Goal: Information Seeking & Learning: Learn about a topic

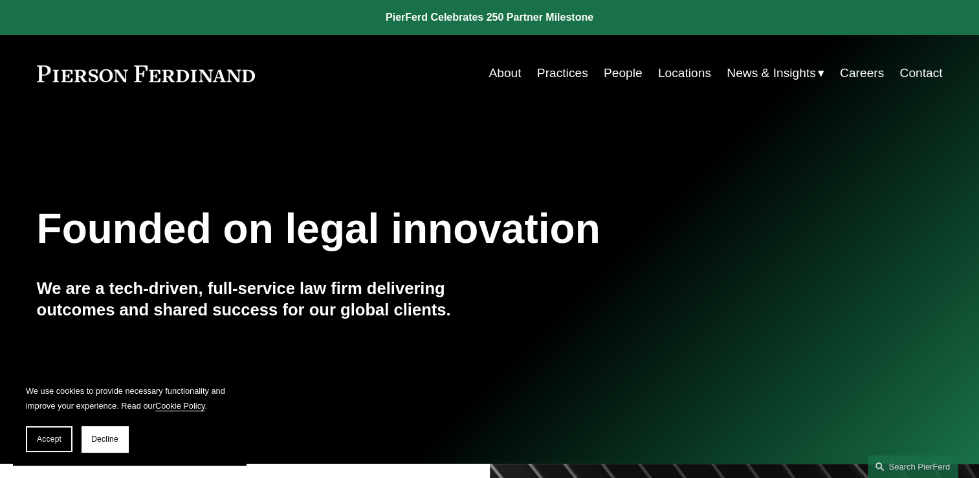
click at [619, 78] on link "People" at bounding box center [623, 73] width 39 height 25
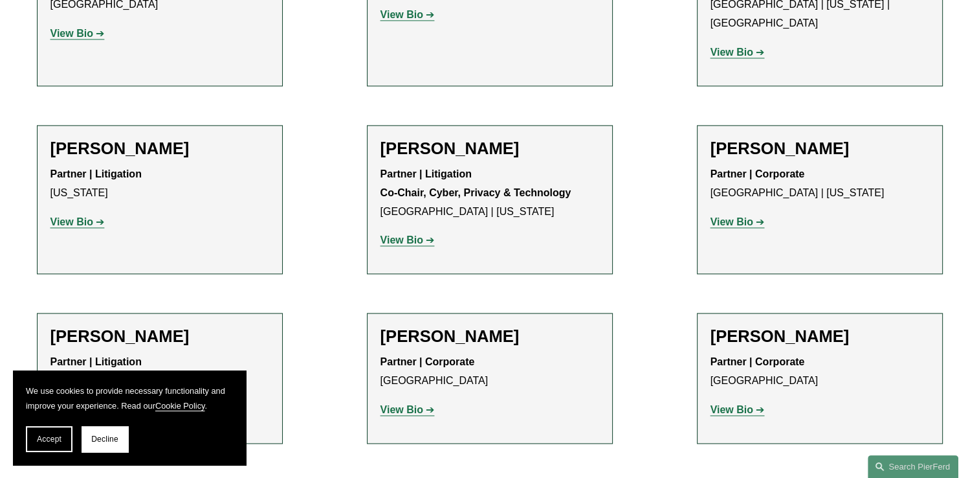
scroll to position [12687, 0]
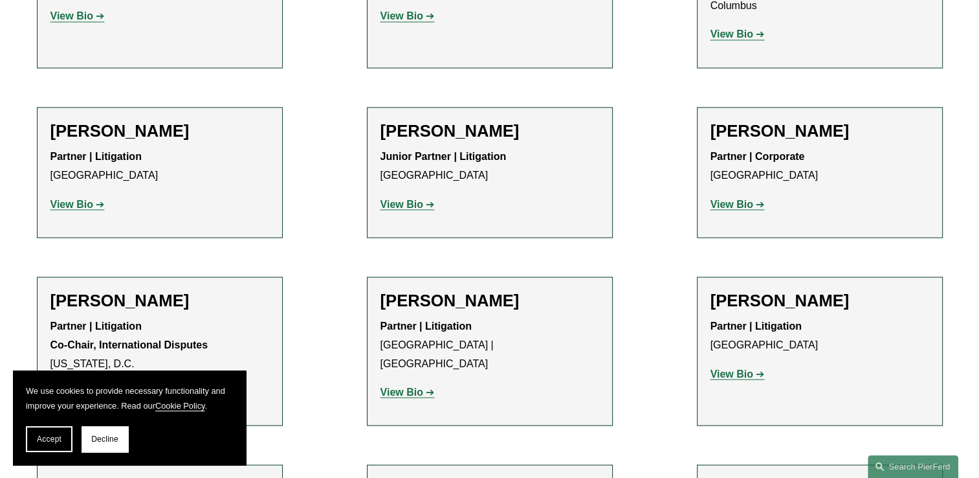
scroll to position [9796, 0]
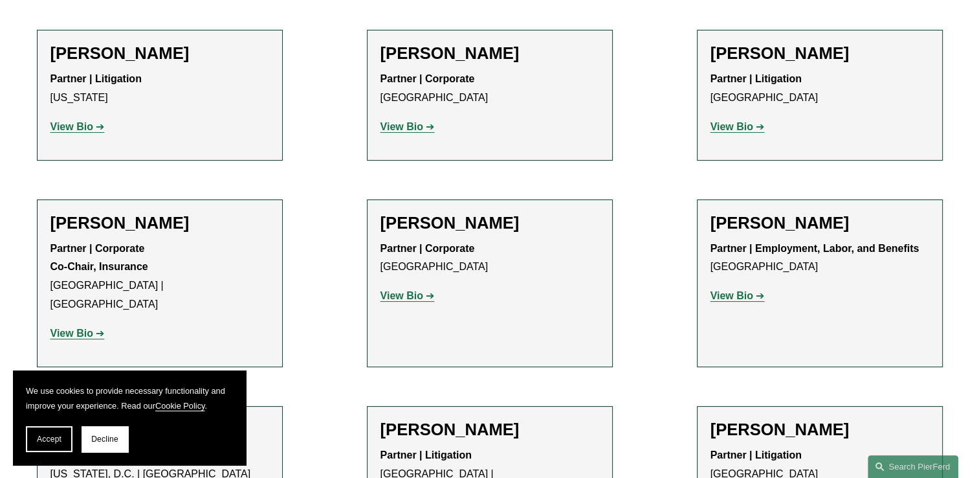
drag, startPoint x: 243, startPoint y: 283, endPoint x: 490, endPoint y: 413, distance: 279.1
copy strong "Privacy and Data Protection"
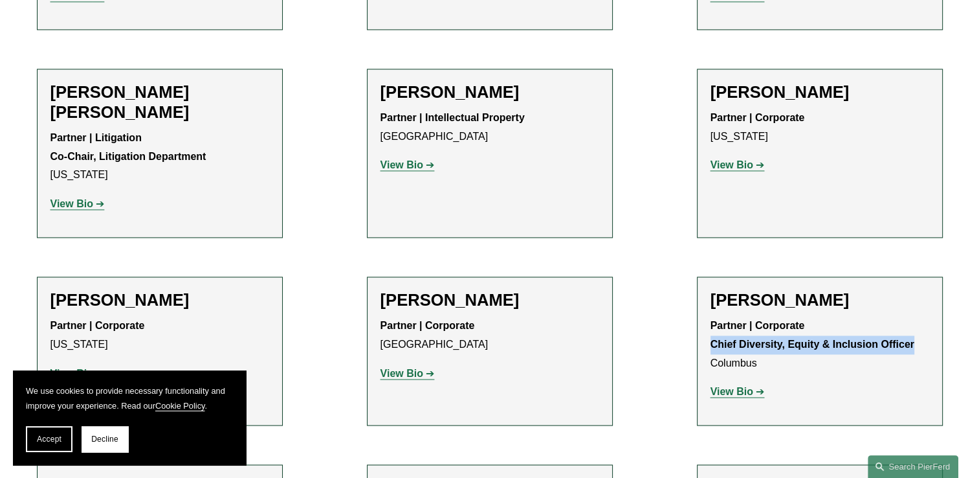
drag, startPoint x: 914, startPoint y: 282, endPoint x: 712, endPoint y: 279, distance: 201.9
click at [712, 320] on strong "Partner | Corporate Chief Diversity, Equity & Inclusion Officer" at bounding box center [813, 335] width 204 height 30
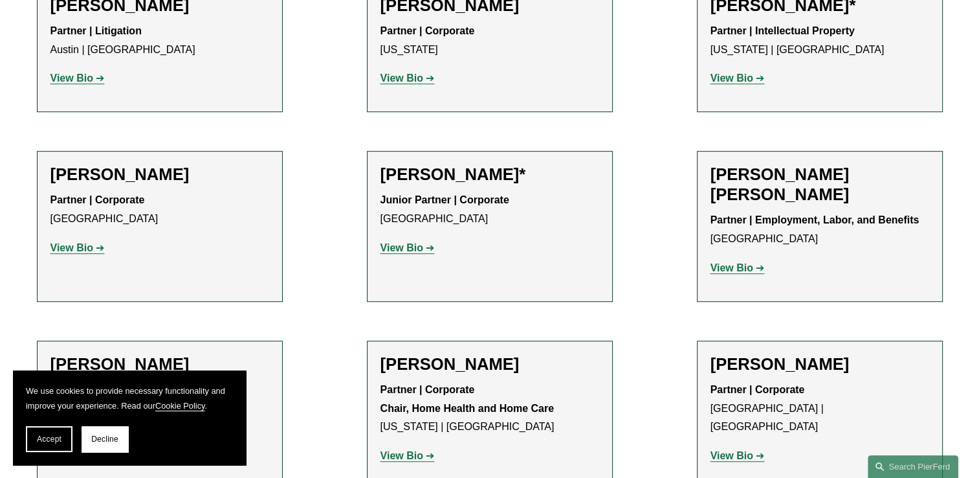
scroll to position [4090, 0]
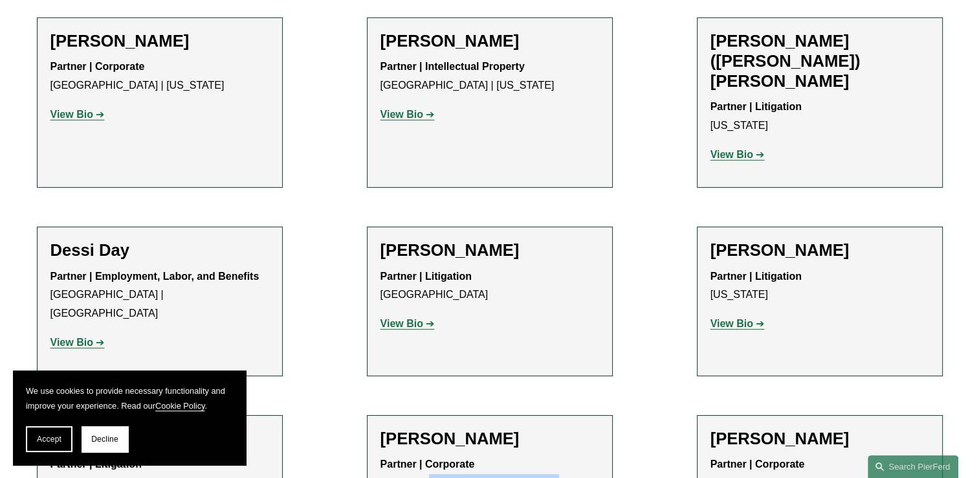
drag, startPoint x: 455, startPoint y: 309, endPoint x: 431, endPoint y: 283, distance: 35.3
copy strong "Energy, Renewables, and Sustainability"
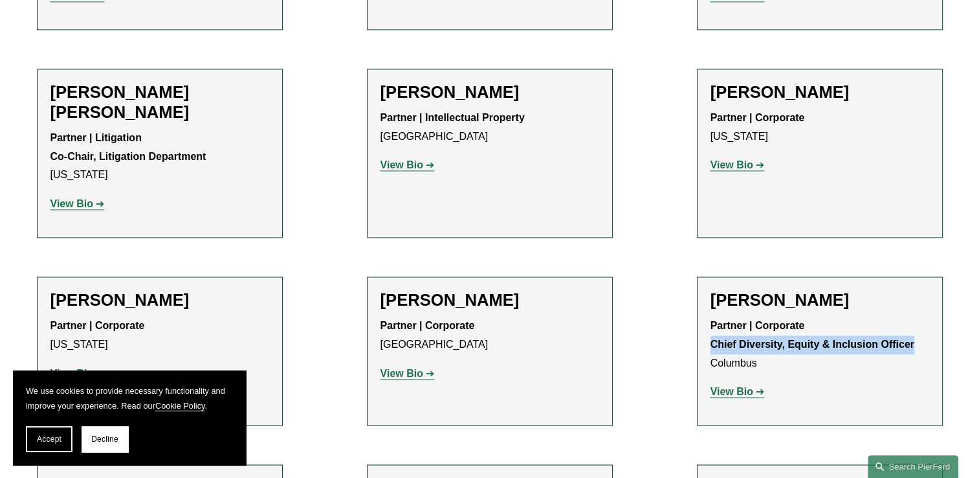
drag, startPoint x: 918, startPoint y: 283, endPoint x: 710, endPoint y: 287, distance: 208.4
click at [711, 316] on p "Partner | Corporate Chief Diversity, Equity & Inclusion Officer Columbus" at bounding box center [820, 344] width 219 height 56
copy strong "Chief Diversity, Equity & Inclusion Officer"
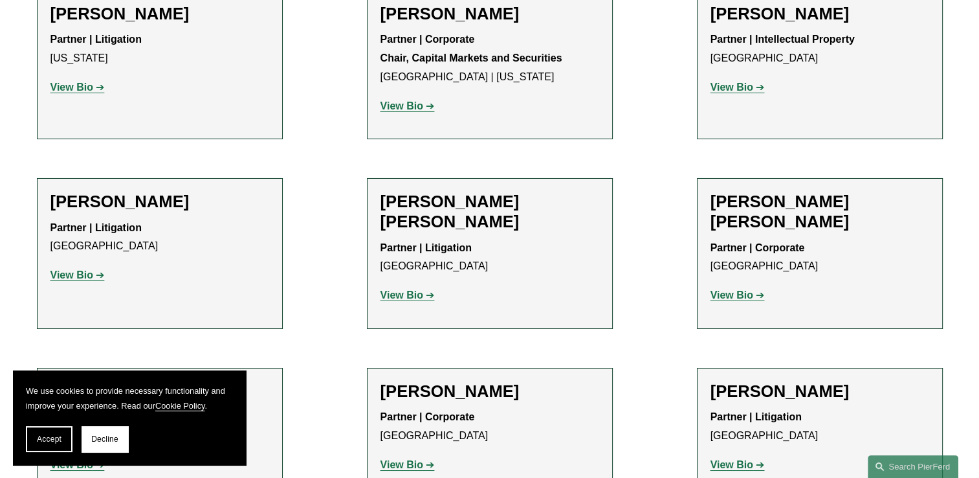
scroll to position [10154, 0]
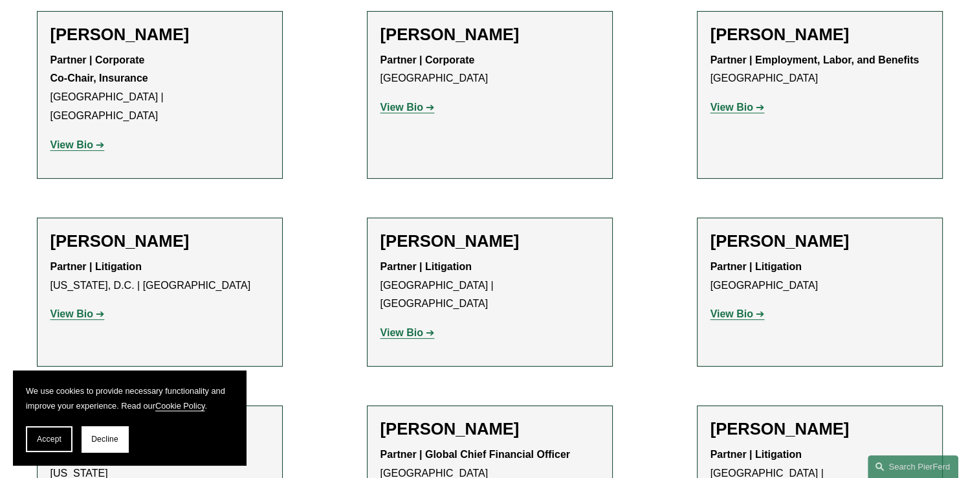
scroll to position [4296, 0]
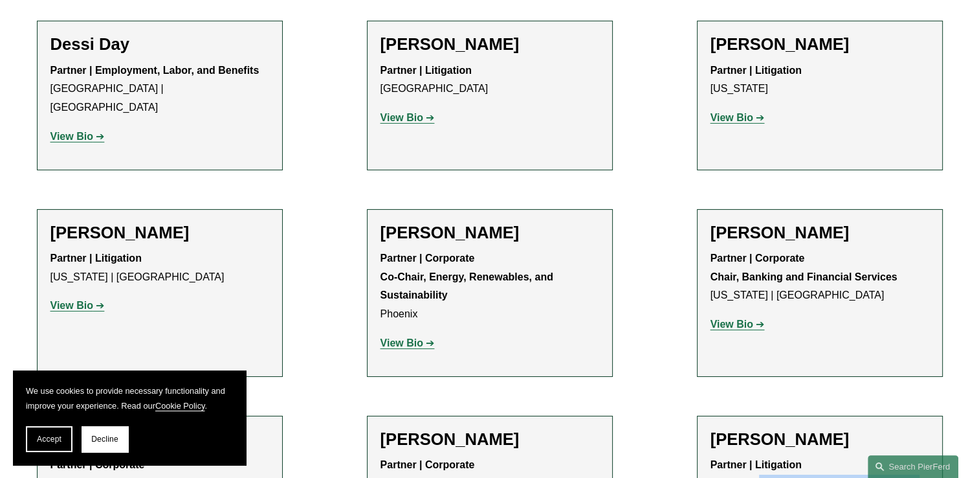
drag, startPoint x: 926, startPoint y: 284, endPoint x: 664, endPoint y: 397, distance: 285.0
click at [759, 456] on p "Partner | Litigation Co-Chair, Transactional Liability Insurance [GEOGRAPHIC_DA…" at bounding box center [820, 484] width 219 height 56
copy strong "Transactional Liability Insurance"
